Goal: Find specific fact

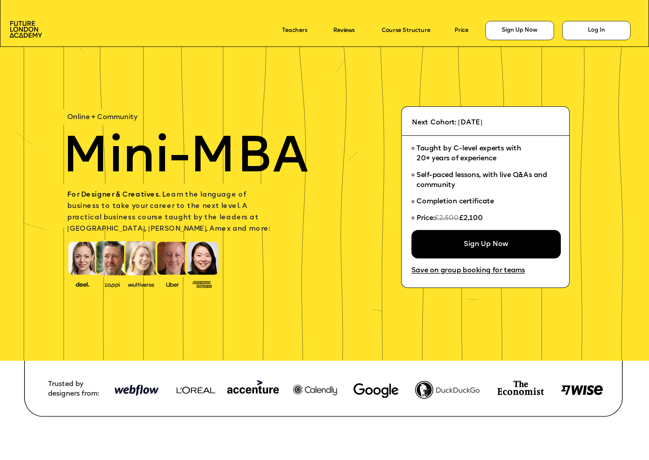
click at [205, 280] on img at bounding box center [201, 284] width 25 height 10
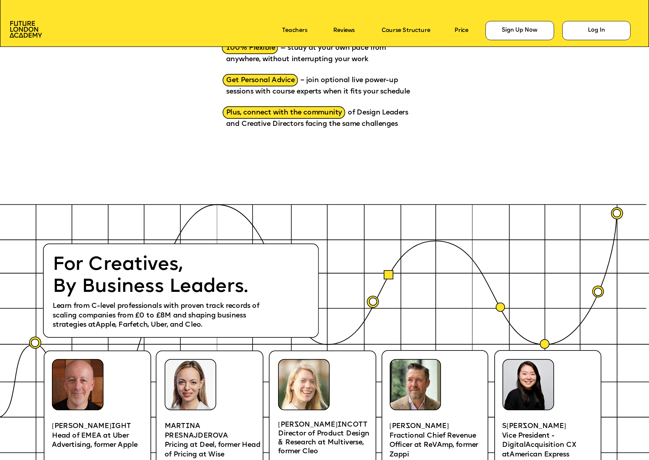
scroll to position [1243, 0]
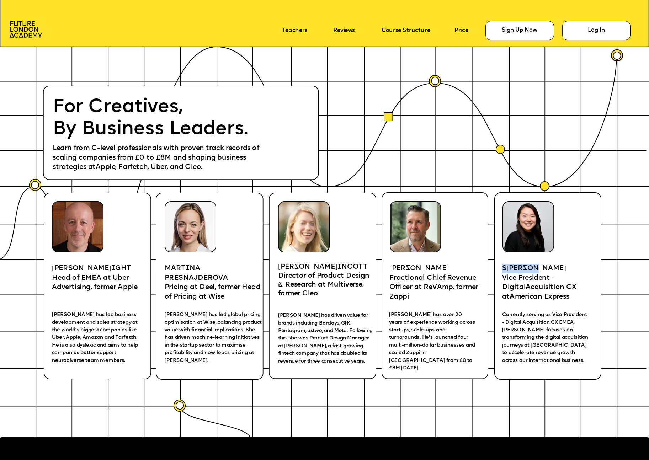
drag, startPoint x: 547, startPoint y: 267, endPoint x: 503, endPoint y: 266, distance: 43.8
click at [503, 266] on p "S [PERSON_NAME]" at bounding box center [548, 269] width 93 height 10
copy span "S [PERSON_NAME]"
drag, startPoint x: 280, startPoint y: 266, endPoint x: 343, endPoint y: 264, distance: 63.3
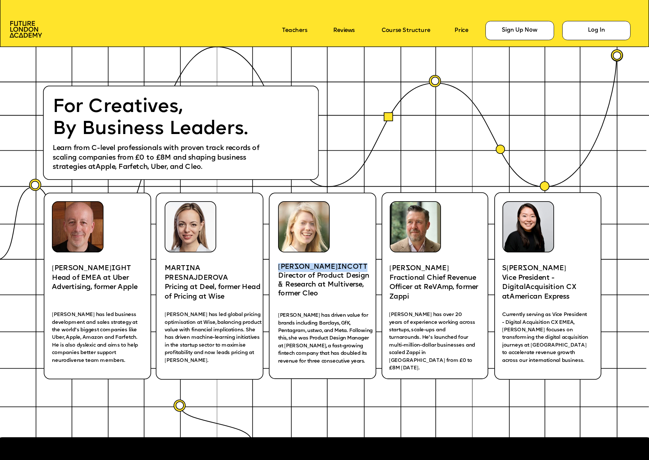
click at [343, 264] on p "[PERSON_NAME] P I NCOTT" at bounding box center [327, 267] width 98 height 9
copy p "[PERSON_NAME] P I NCOTT"
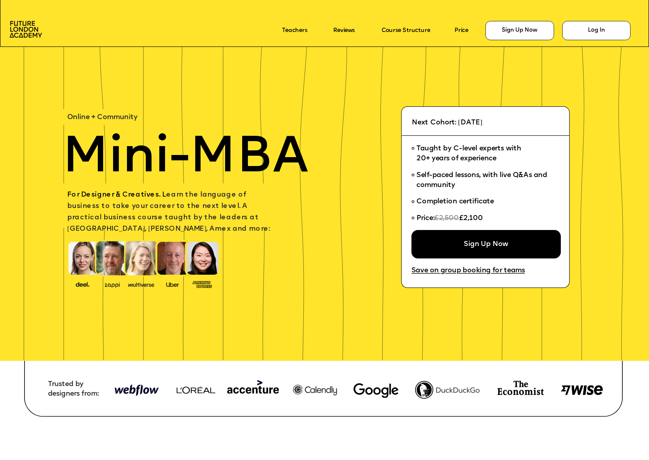
scroll to position [1243, 0]
